Goal: Transaction & Acquisition: Book appointment/travel/reservation

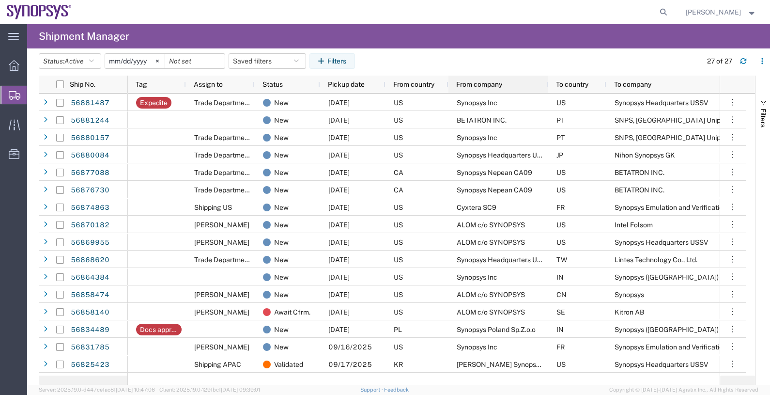
click at [468, 85] on span "From company" at bounding box center [479, 84] width 46 height 8
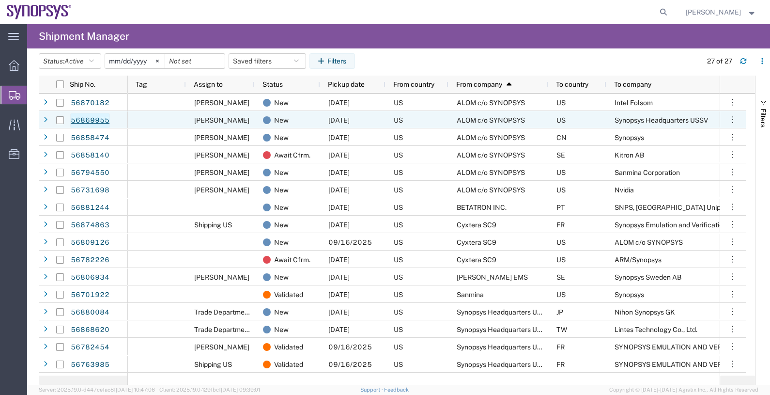
click at [93, 116] on link "56869955" at bounding box center [90, 120] width 40 height 15
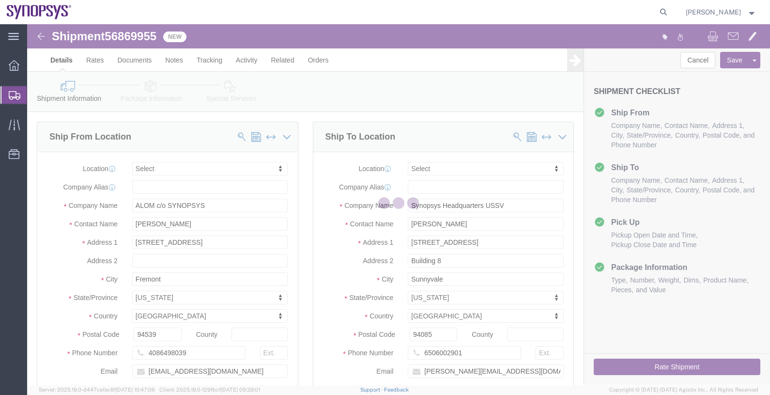
select select
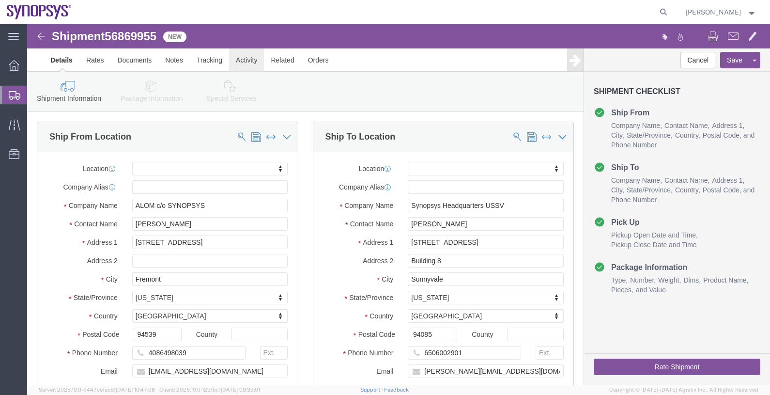
click link "Activity"
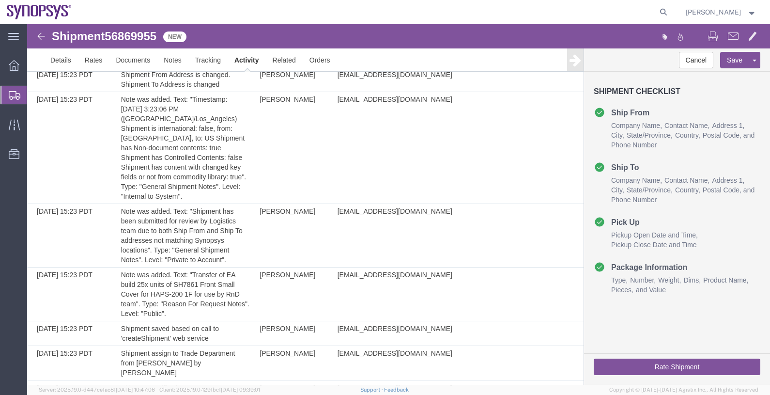
scroll to position [598, 0]
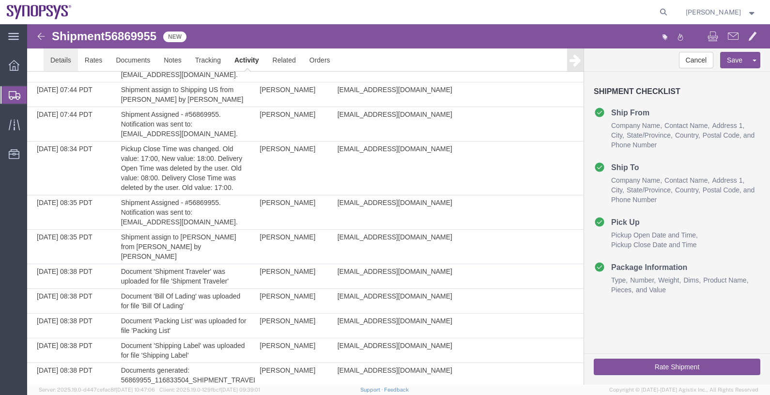
click at [46, 62] on link "Details" at bounding box center [61, 59] width 34 height 23
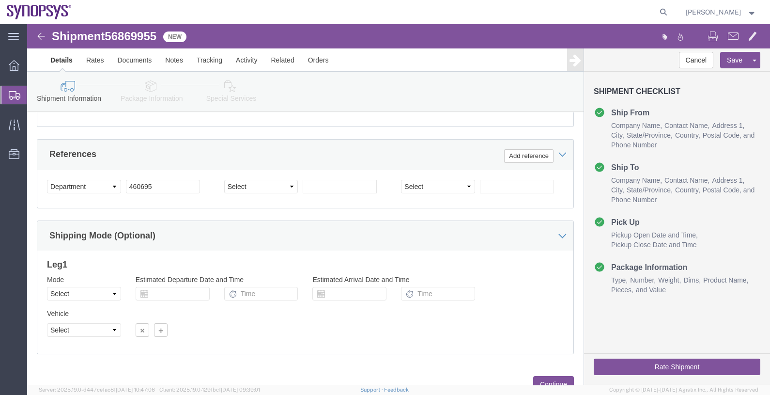
scroll to position [479, 0]
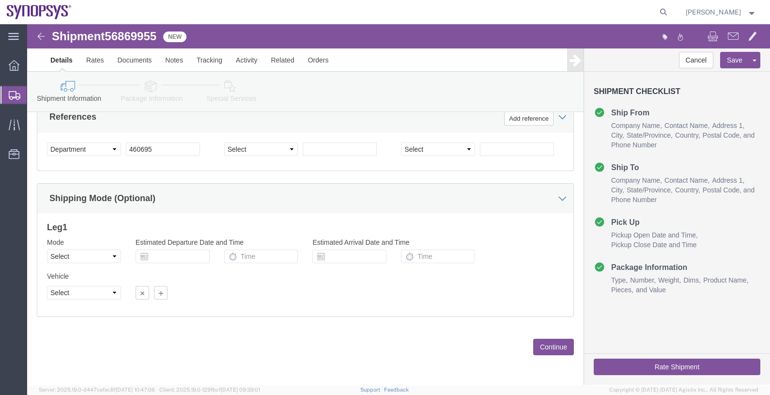
click button "Continue"
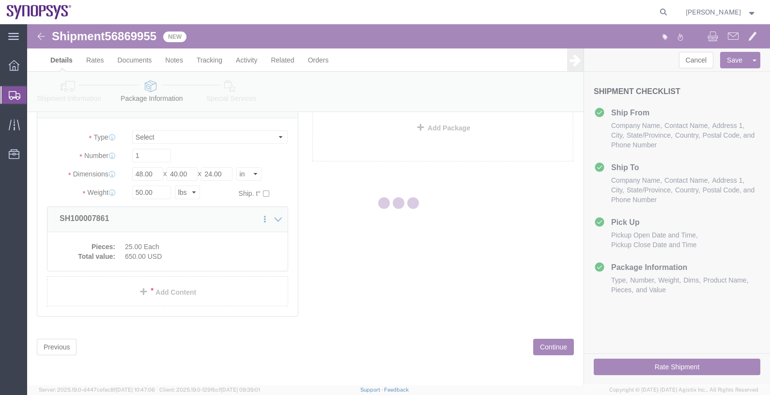
scroll to position [16, 0]
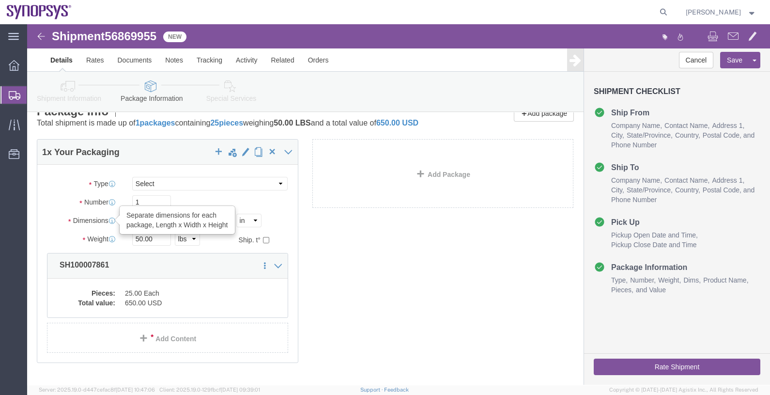
drag, startPoint x: 122, startPoint y: 208, endPoint x: 83, endPoint y: 202, distance: 39.2
click div "Dimensions Separate dimensions for each package, Length x Width x Height Length…"
type input "16"
type input "14"
type input "13"
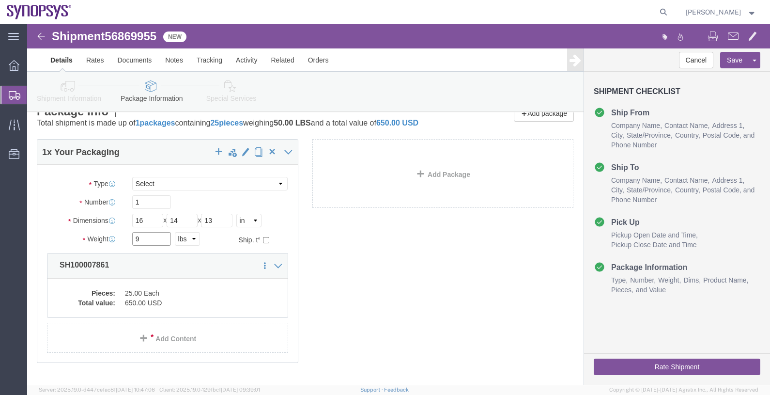
type input "9"
click div "1 x Your Packaging Package Type Select Bale(s) Basket(s) Bolt(s) Bottle(s) Buck…"
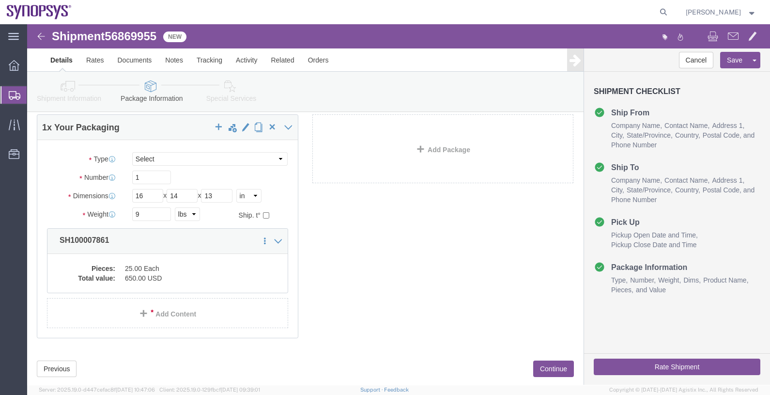
scroll to position [72, 0]
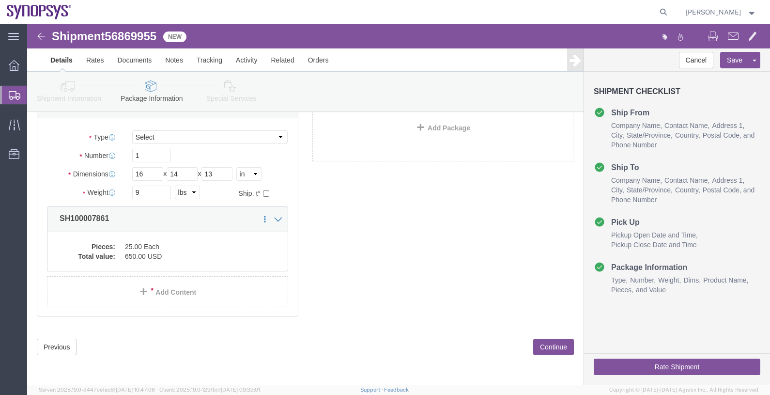
click button "Continue"
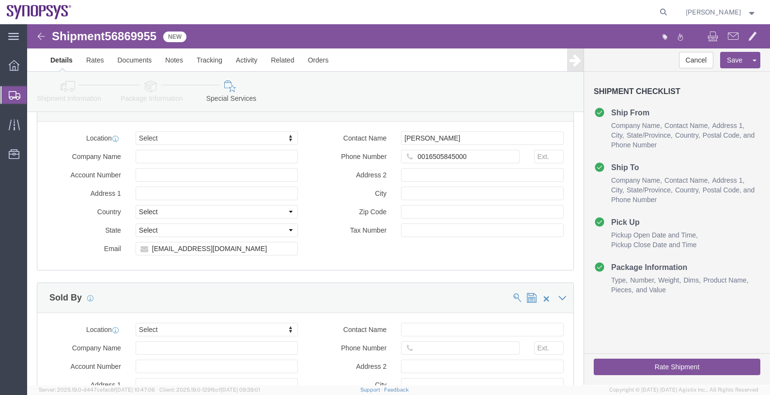
scroll to position [1274, 0]
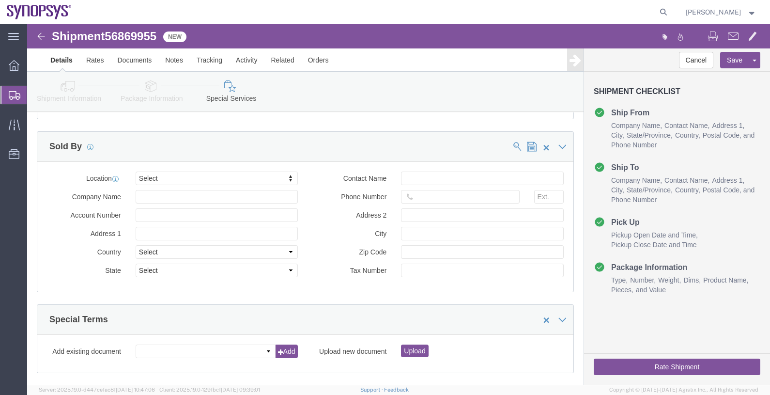
click div "Rate Shipment"
click button "Rate Shipment"
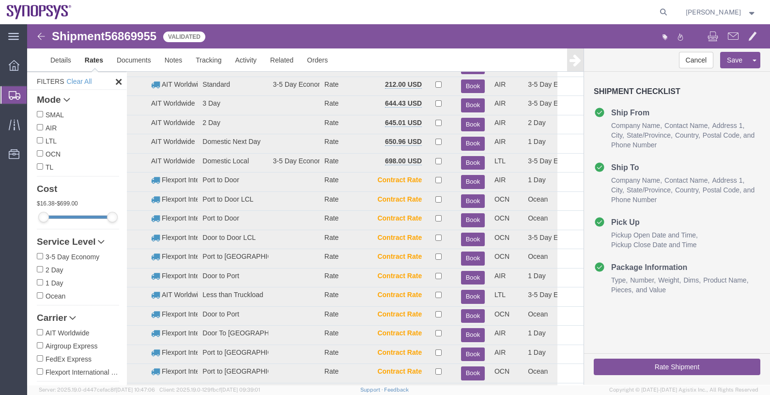
scroll to position [0, 0]
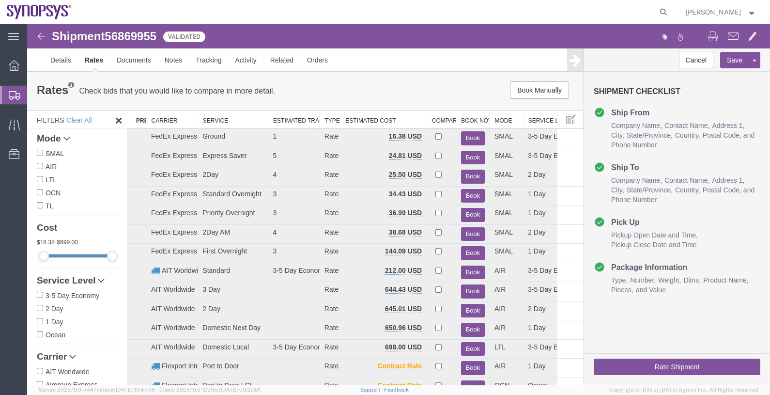
click at [164, 119] on th "Carrier" at bounding box center [171, 120] width 51 height 18
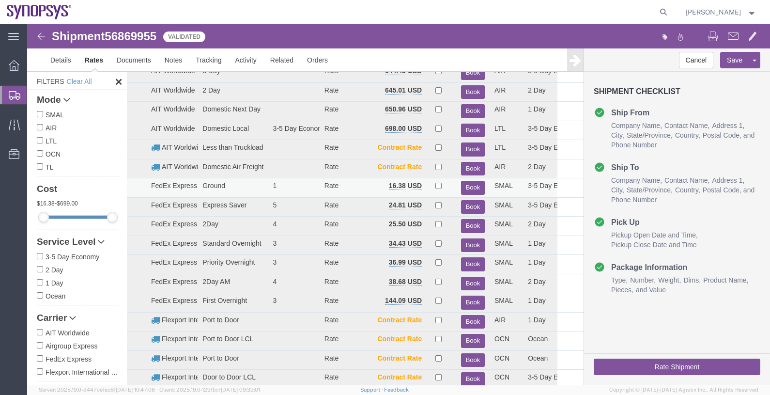
scroll to position [60, 0]
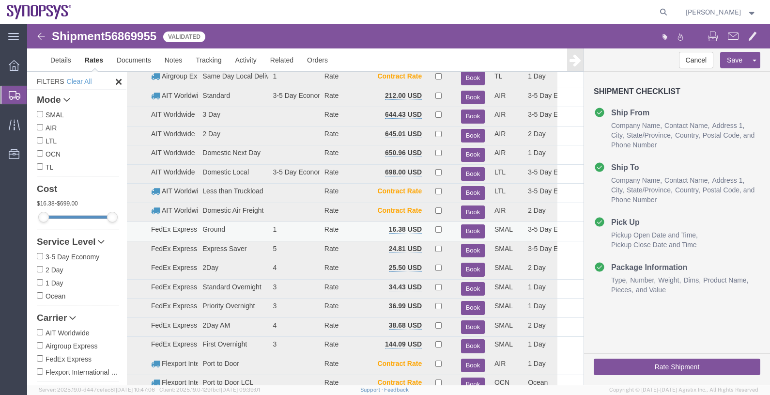
click at [469, 227] on button "Book" at bounding box center [473, 231] width 24 height 14
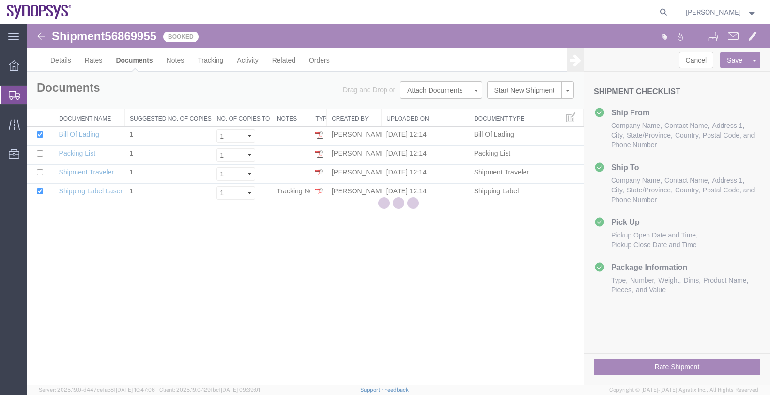
scroll to position [0, 0]
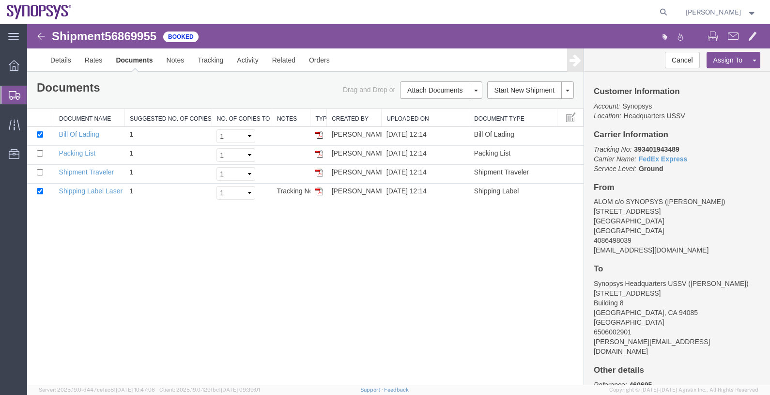
click at [667, 150] on b "393401943489" at bounding box center [656, 149] width 45 height 8
copy b "393401943489"
click at [34, 91] on span "Shipments" at bounding box center [31, 94] width 8 height 19
